Goal: Task Accomplishment & Management: Manage account settings

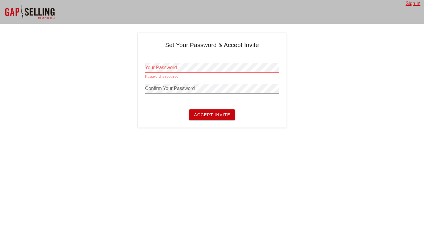
click at [45, 14] on div at bounding box center [29, 12] width 59 height 24
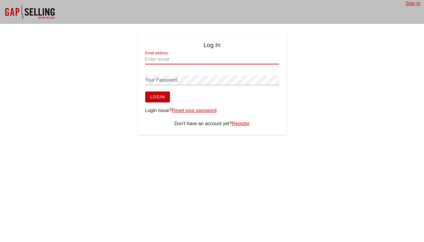
click at [188, 57] on input "Email address:" at bounding box center [212, 59] width 134 height 10
type input "johnpoelking@lightforceortho.com"
click at [206, 108] on link "Reset your password" at bounding box center [194, 110] width 45 height 5
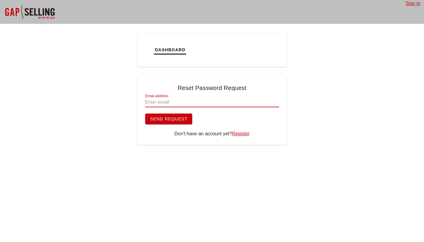
click at [205, 102] on input "Email address:" at bounding box center [212, 102] width 134 height 10
type input "[EMAIL_ADDRESS][DOMAIN_NAME]"
click at [145, 113] on button "Send Request" at bounding box center [168, 118] width 47 height 11
click at [167, 120] on span "Send Request" at bounding box center [169, 118] width 38 height 5
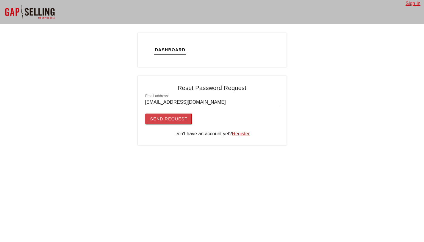
click at [169, 120] on span "Send Request" at bounding box center [169, 118] width 38 height 5
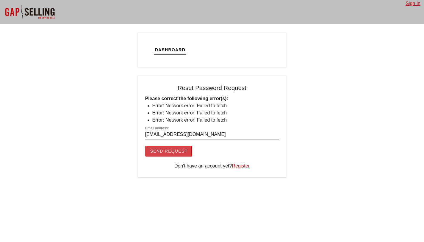
click at [168, 151] on span "Send Request" at bounding box center [169, 150] width 38 height 5
